Goal: Transaction & Acquisition: Purchase product/service

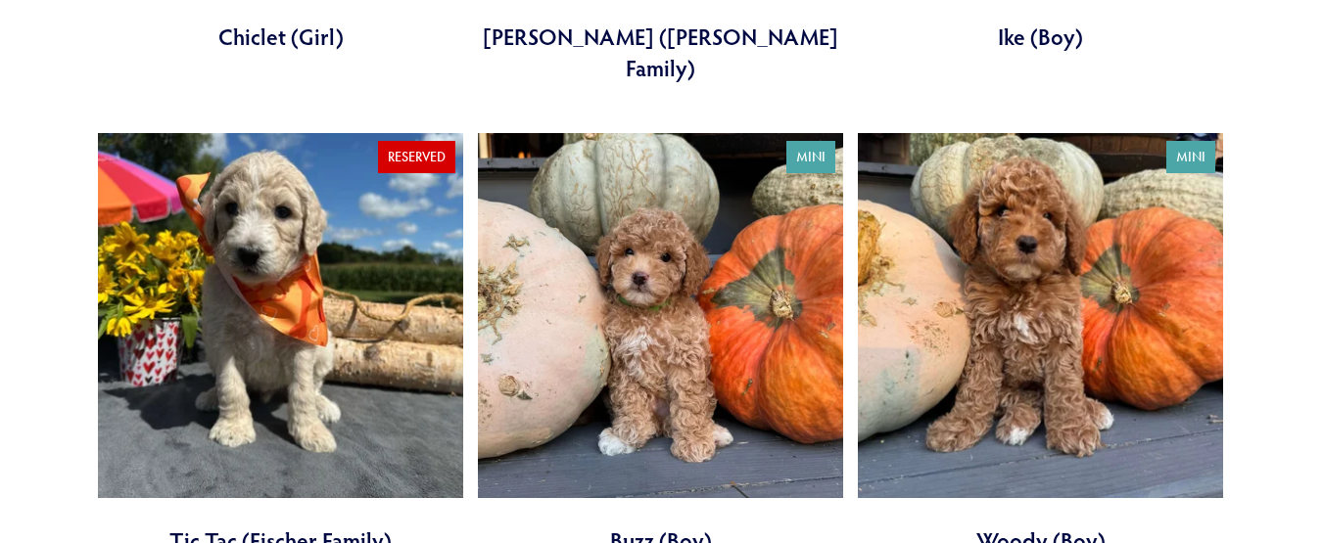
scroll to position [2147, 0]
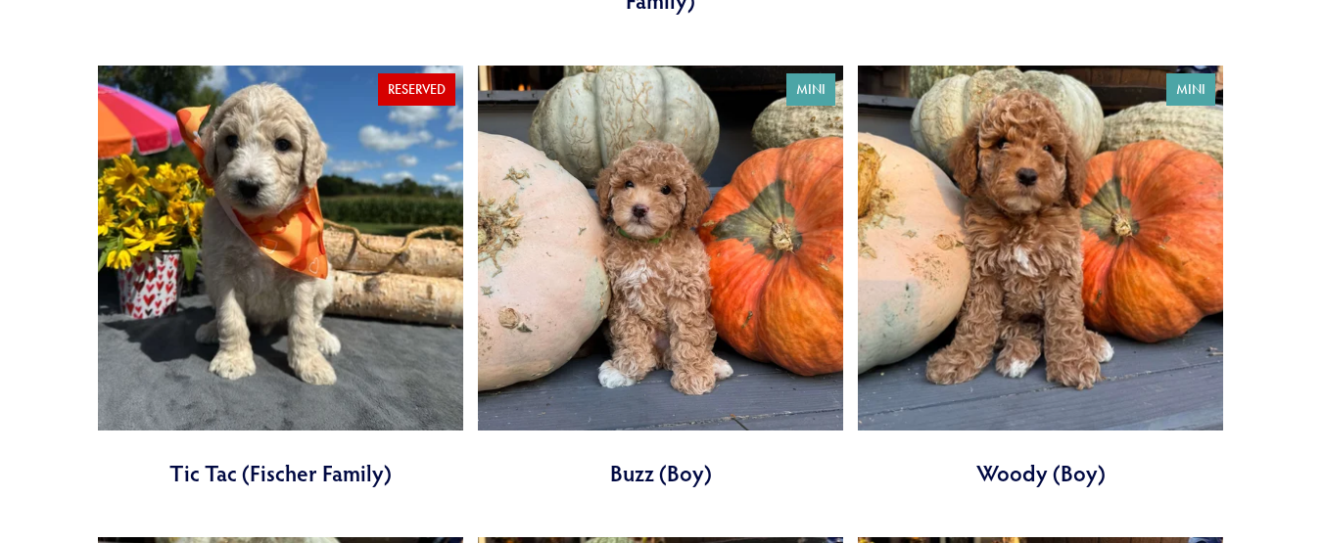
click at [1009, 157] on link at bounding box center [1040, 278] width 365 height 424
click at [652, 184] on link at bounding box center [660, 278] width 365 height 424
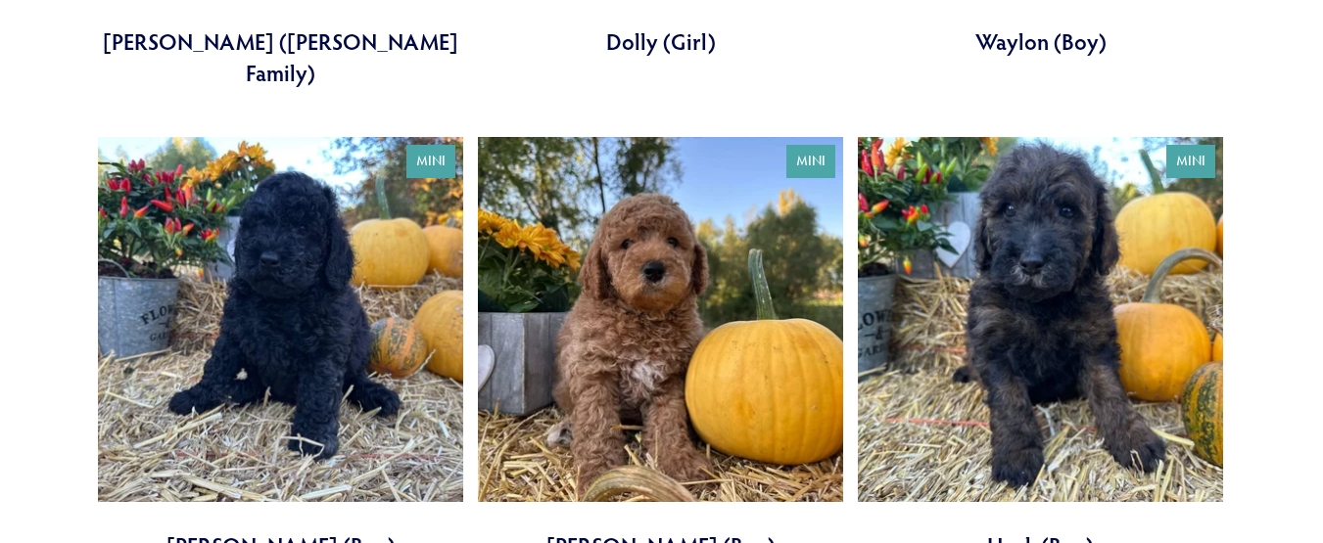
scroll to position [3551, 0]
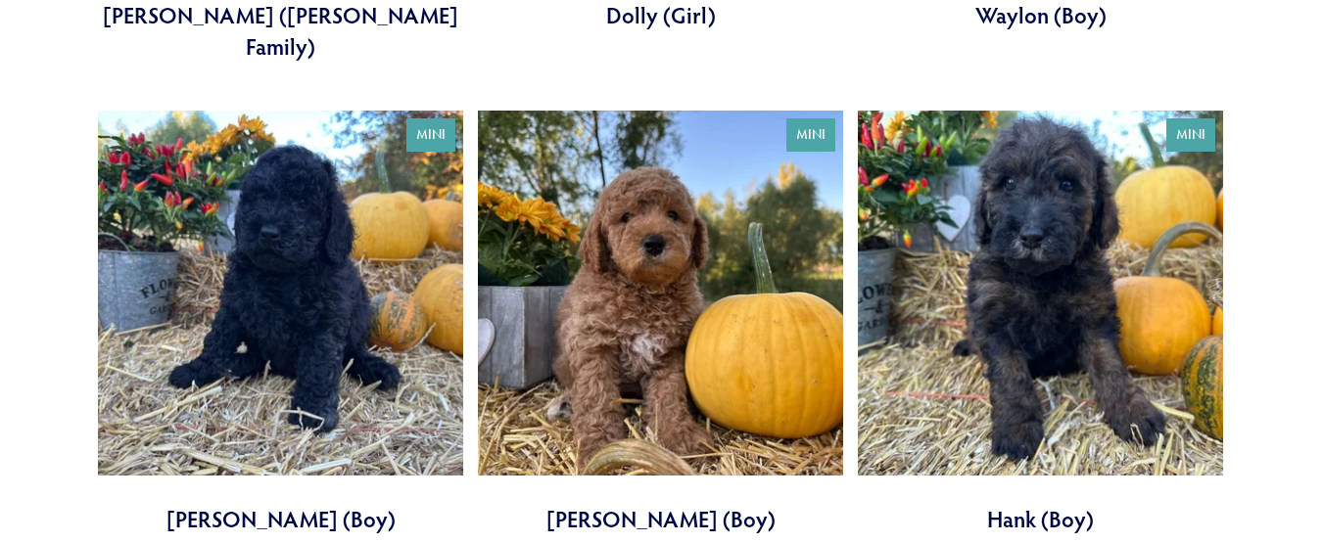
click at [637, 167] on link at bounding box center [660, 323] width 365 height 424
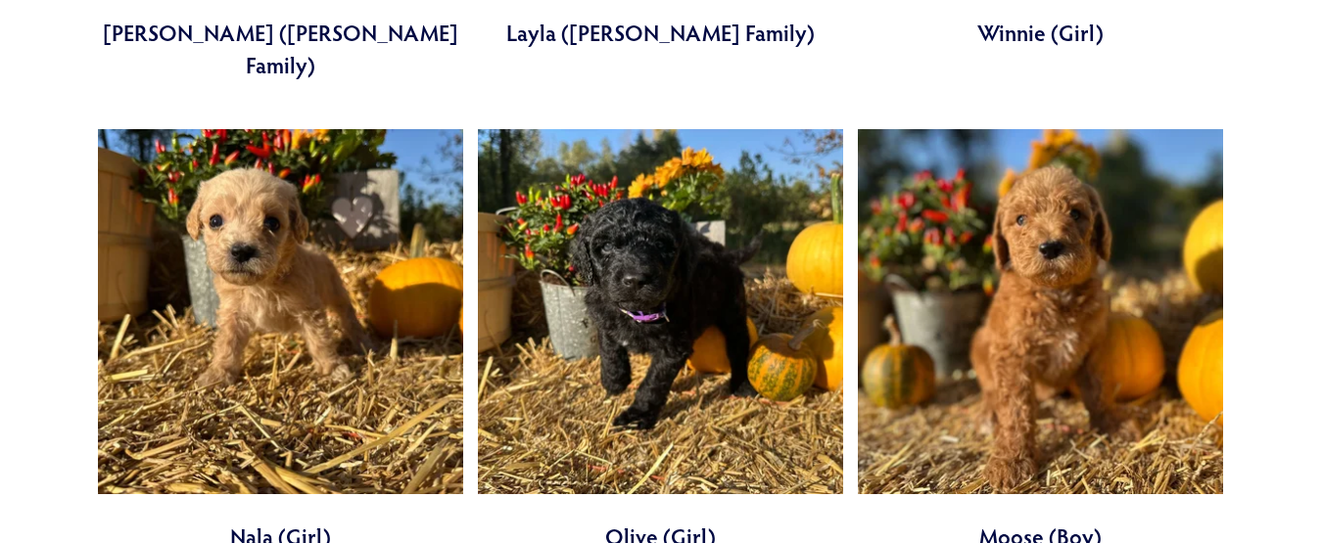
scroll to position [4577, 0]
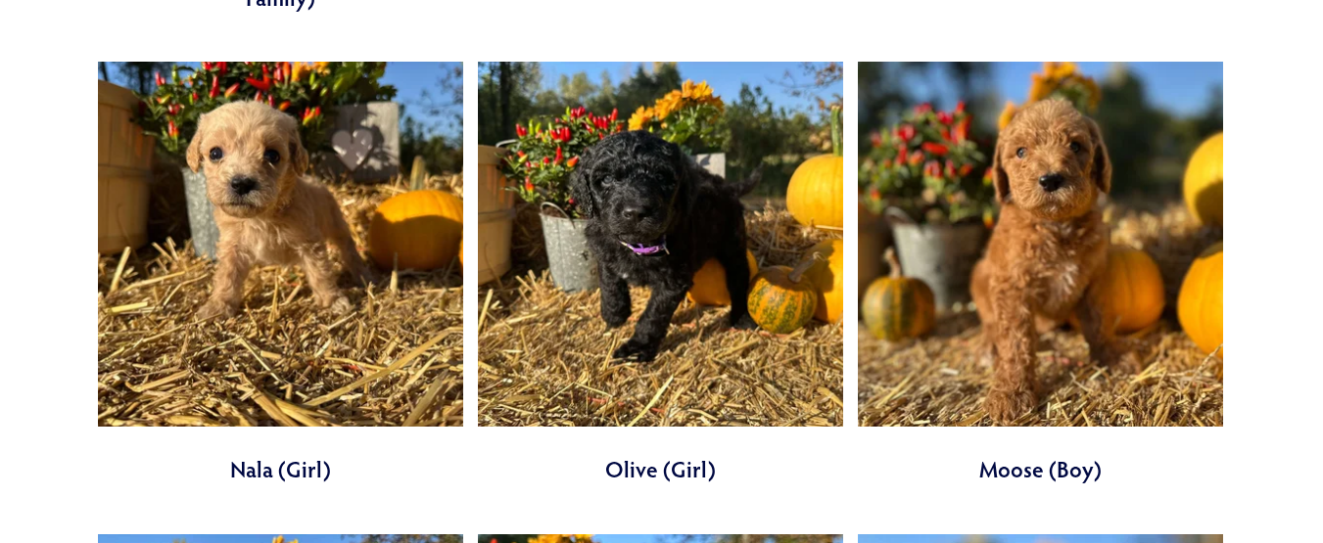
click at [1073, 267] on link at bounding box center [1040, 274] width 365 height 424
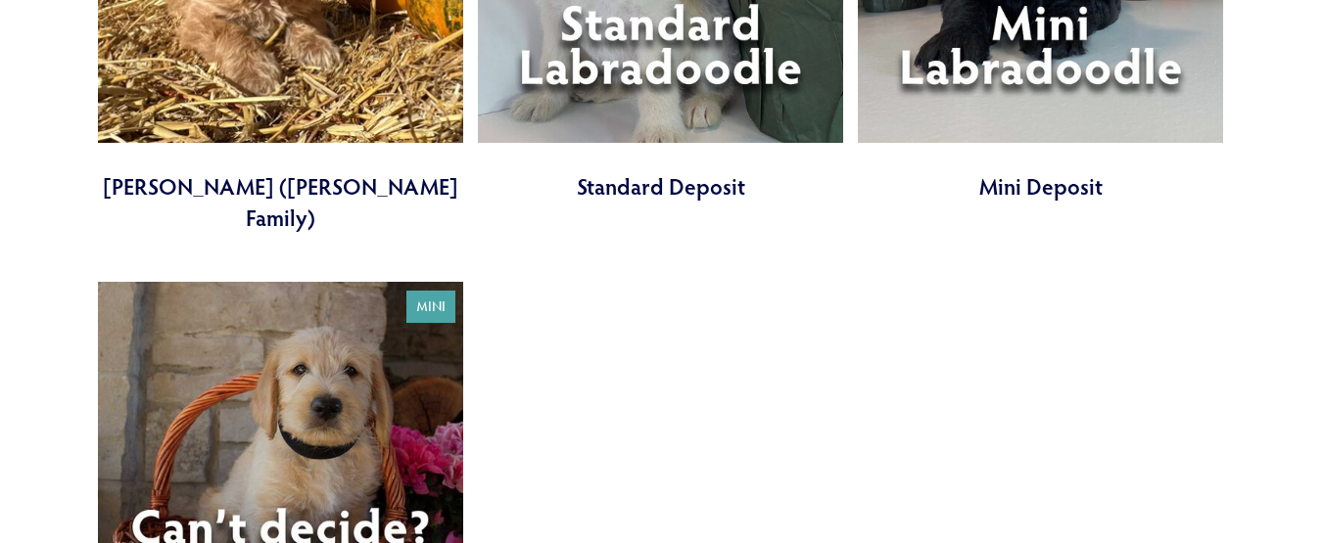
scroll to position [5887, 0]
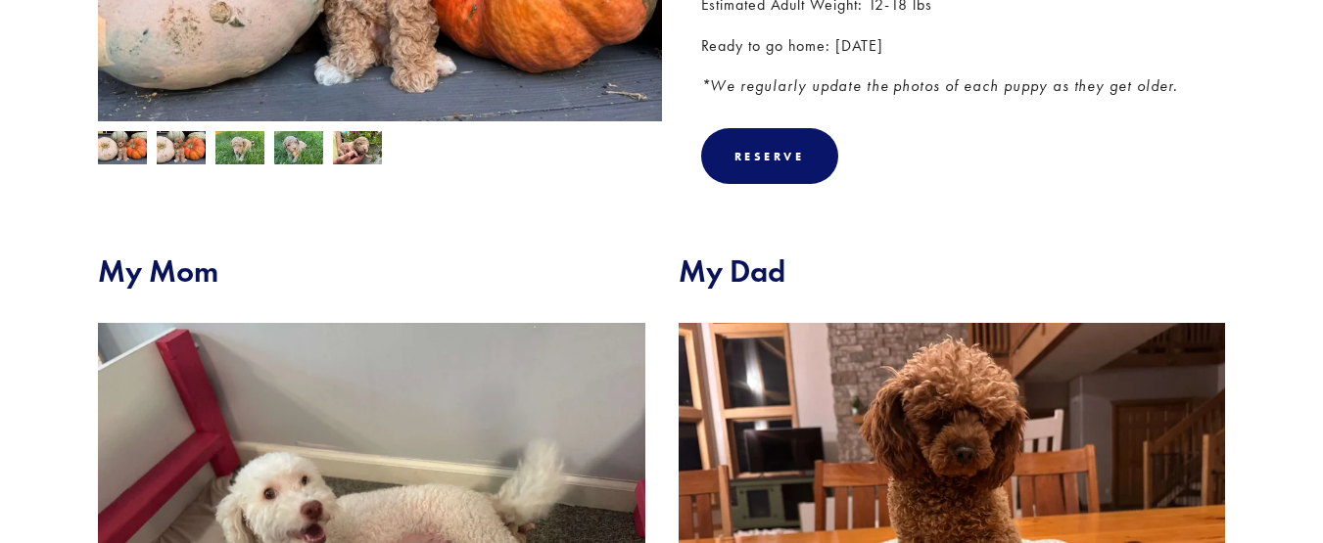
scroll to position [541, 0]
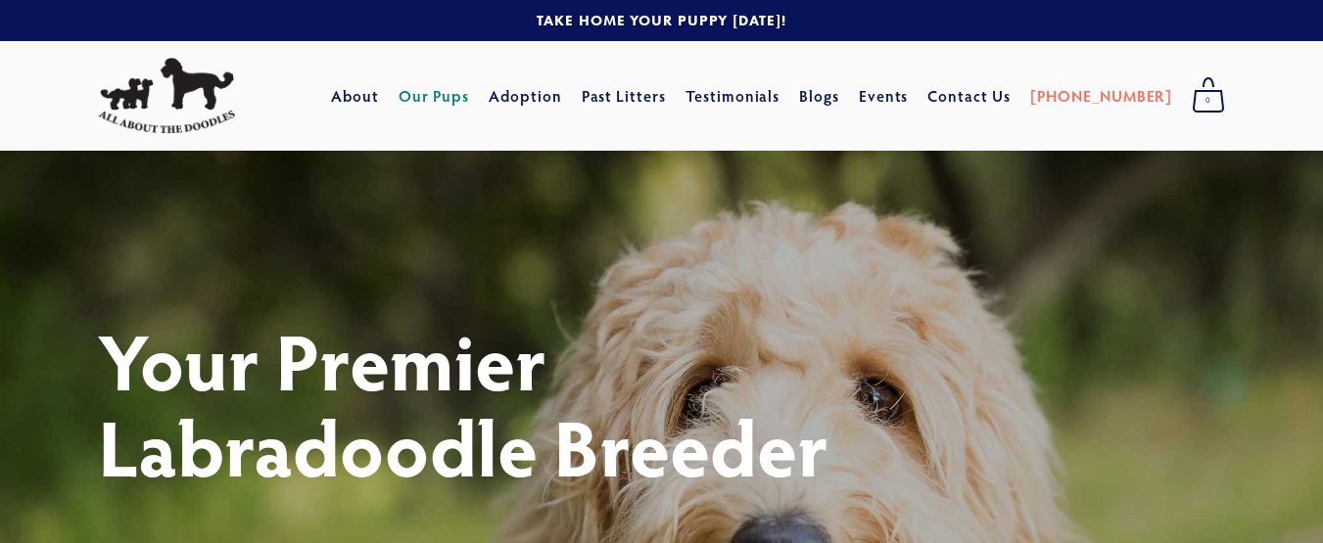
click at [470, 90] on link "Our Pups" at bounding box center [433, 95] width 71 height 35
